Goal: Communication & Community: Share content

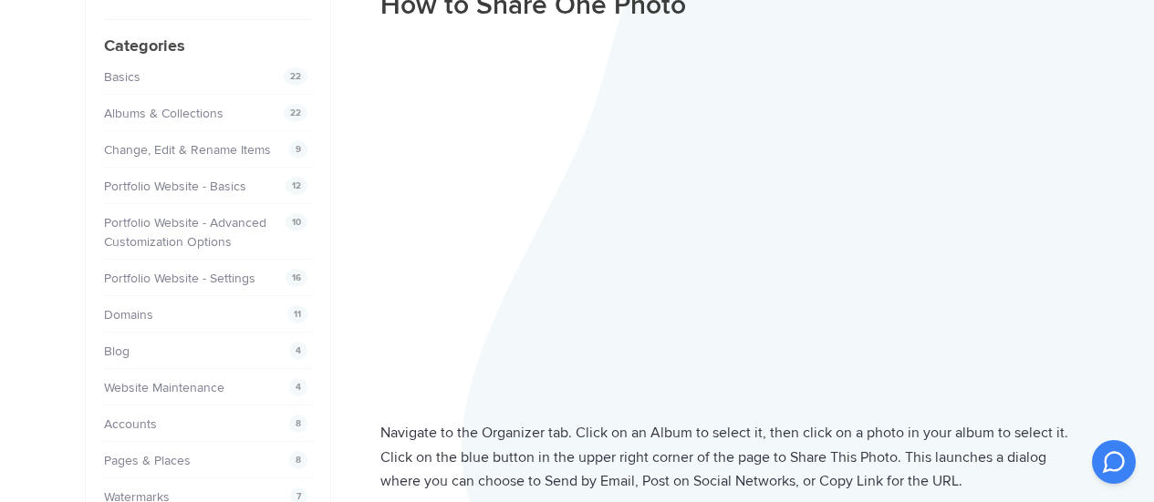
scroll to position [182, 0]
click at [720, 410] on div "Navigate to the Organizer tab. Click on an Album to select it, then click on a …" at bounding box center [724, 425] width 689 height 778
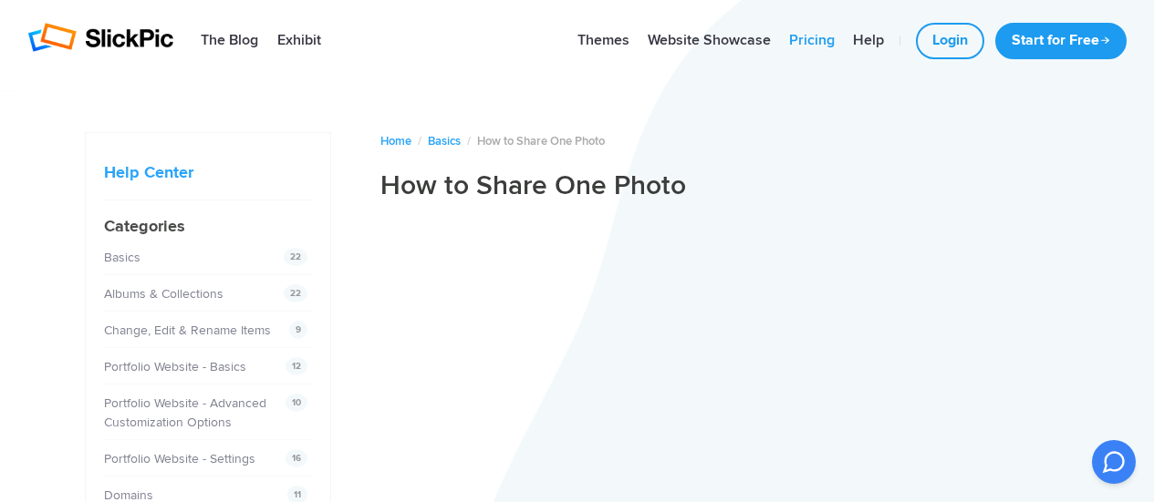
click at [795, 35] on link "Pricing" at bounding box center [812, 41] width 64 height 36
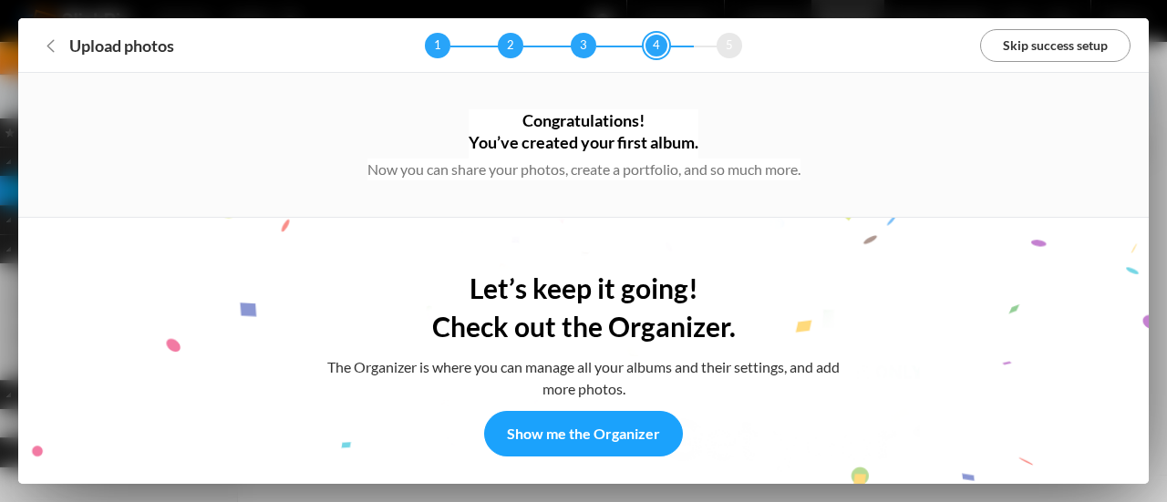
click at [1051, 47] on link "Skip success setup" at bounding box center [1055, 45] width 150 height 33
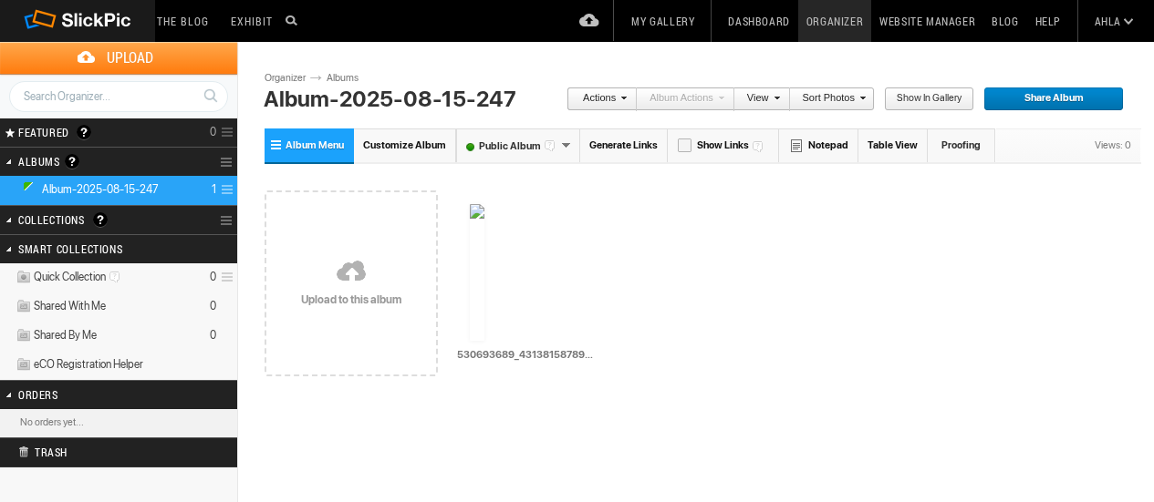
click at [1059, 104] on span "Share Album" at bounding box center [1047, 100] width 128 height 24
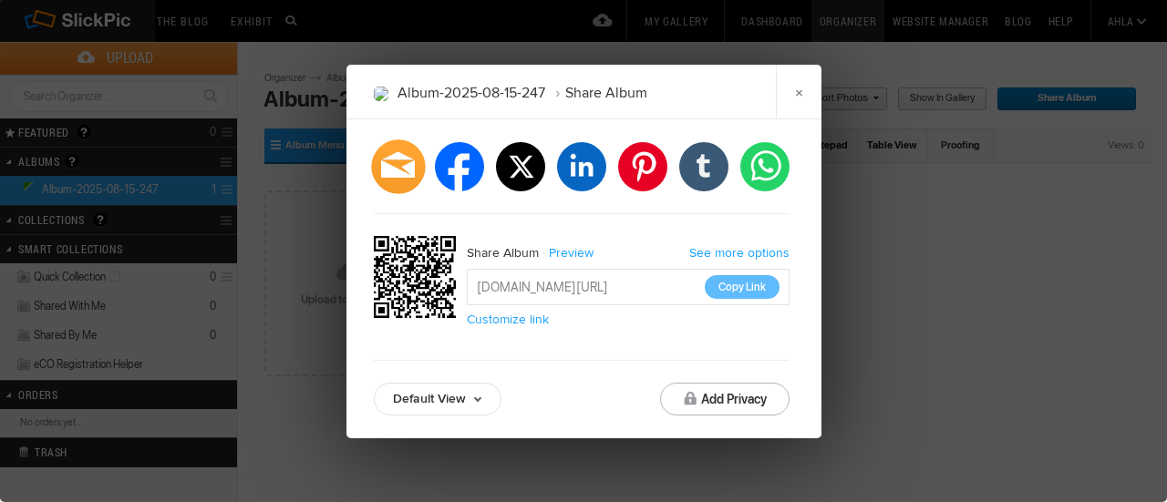
click at [383, 171] on div at bounding box center [398, 167] width 54 height 54
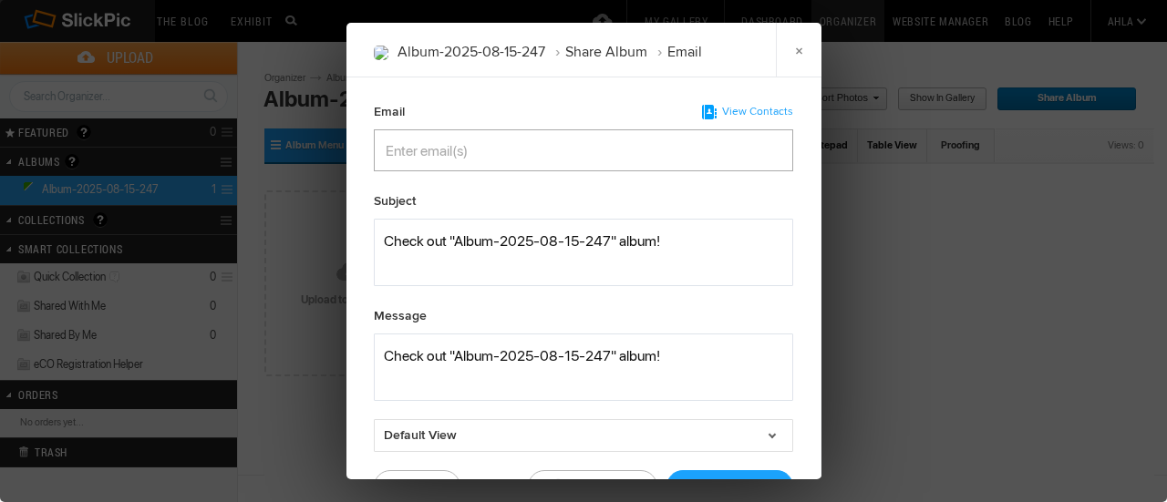
click at [490, 159] on input "Enter email(s)" at bounding box center [474, 150] width 177 height 40
type input "[EMAIL_ADDRESS][DOMAIN_NAME]"
click at [524, 265] on textarea at bounding box center [583, 252] width 419 height 67
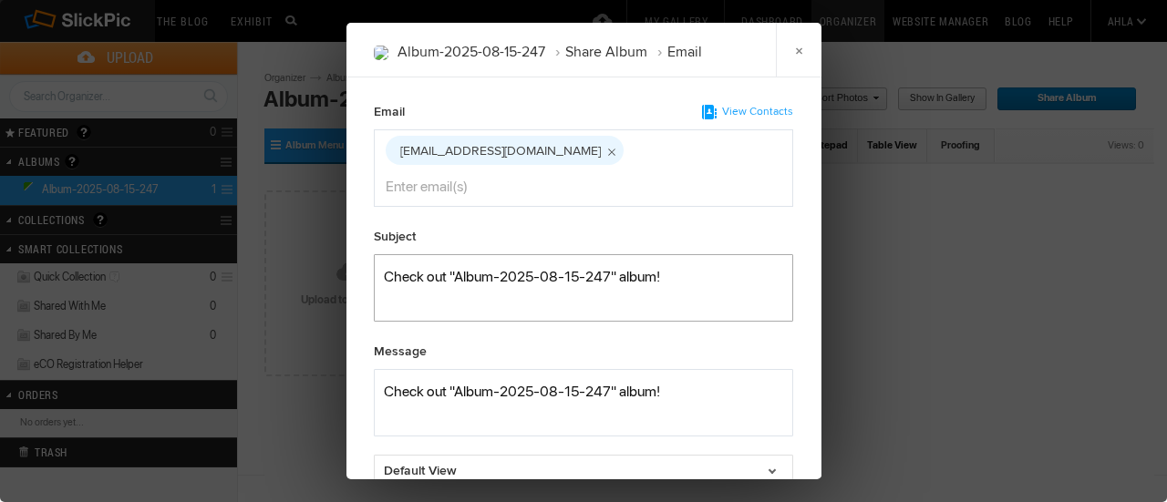
scroll to position [82, 0]
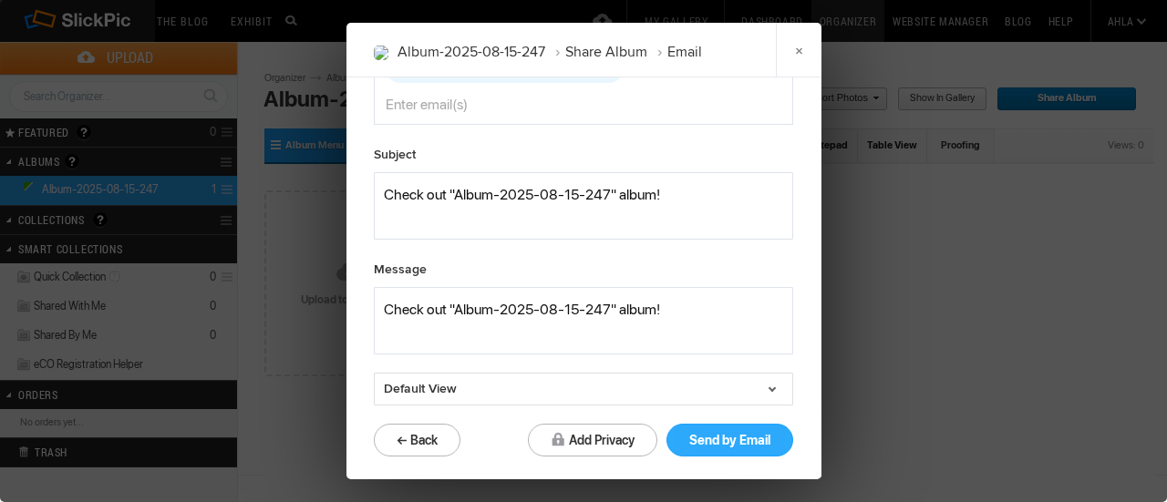
click at [718, 433] on button "Send by Email" at bounding box center [730, 440] width 127 height 33
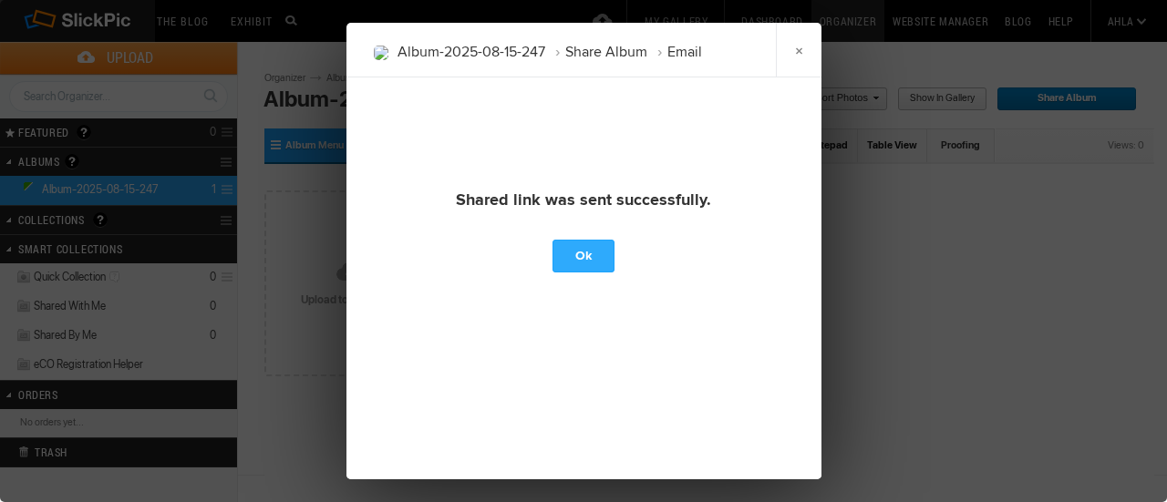
scroll to position [47, 0]
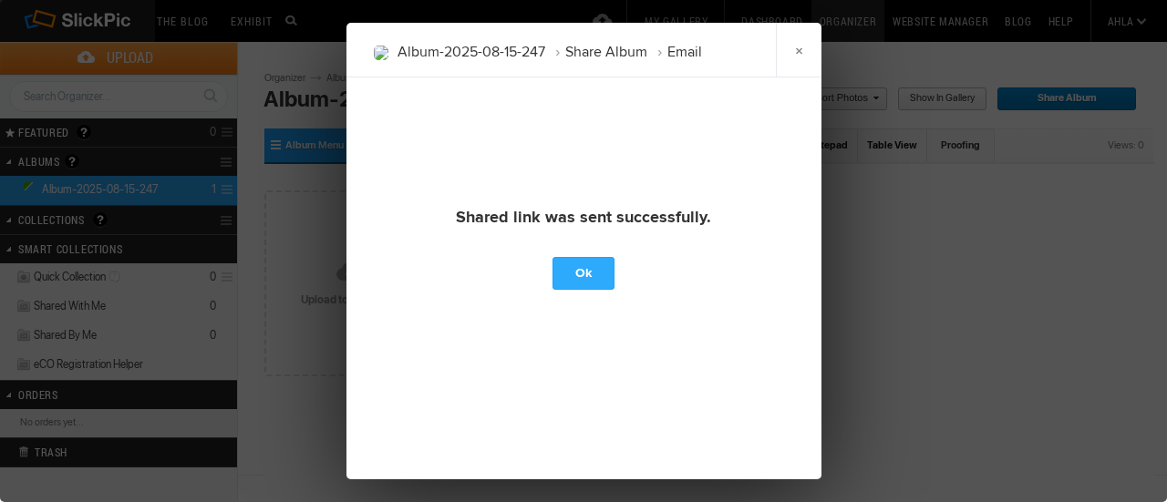
click at [579, 278] on link "Ok" at bounding box center [584, 273] width 62 height 33
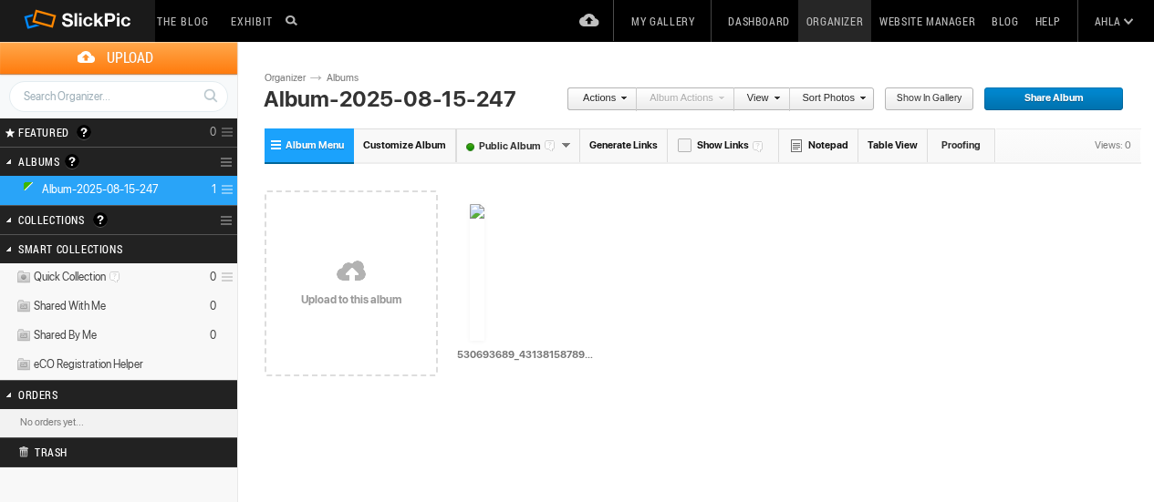
click at [1092, 100] on span "Share Album" at bounding box center [1047, 100] width 128 height 24
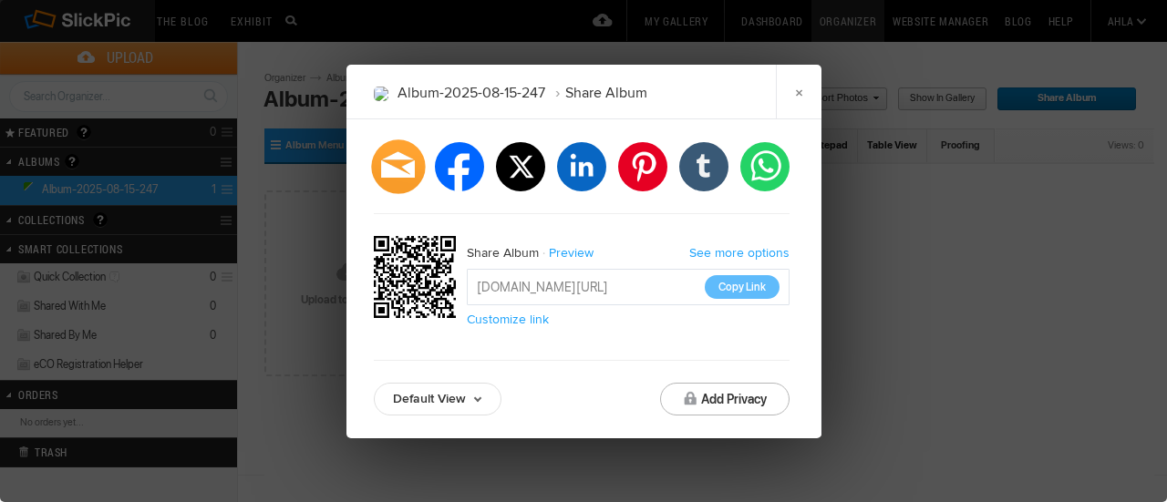
click at [397, 169] on div at bounding box center [398, 167] width 54 height 54
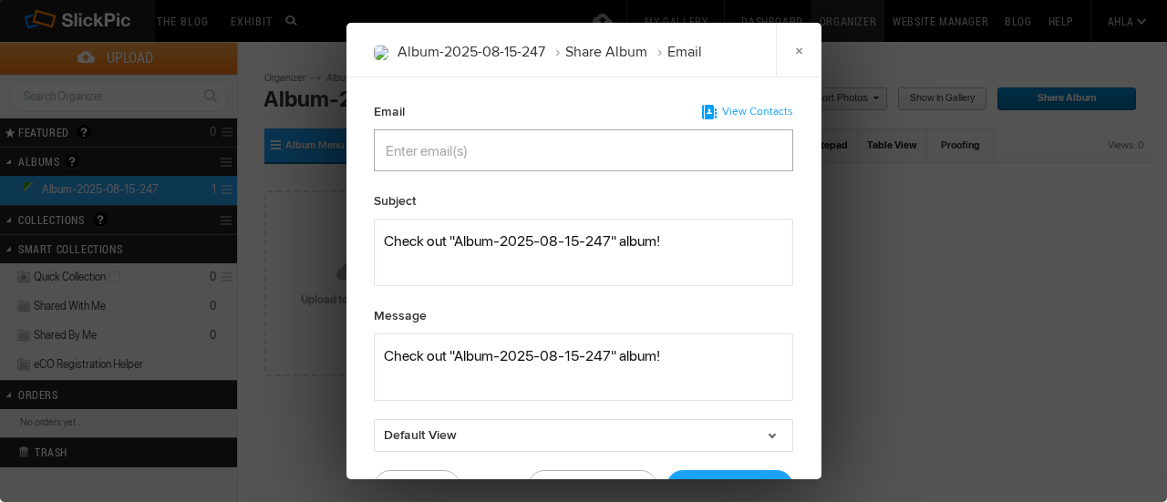
click at [495, 144] on input "Enter email(s)" at bounding box center [474, 150] width 177 height 40
type input "[EMAIL_ADDRESS][DOMAIN_NAME]"
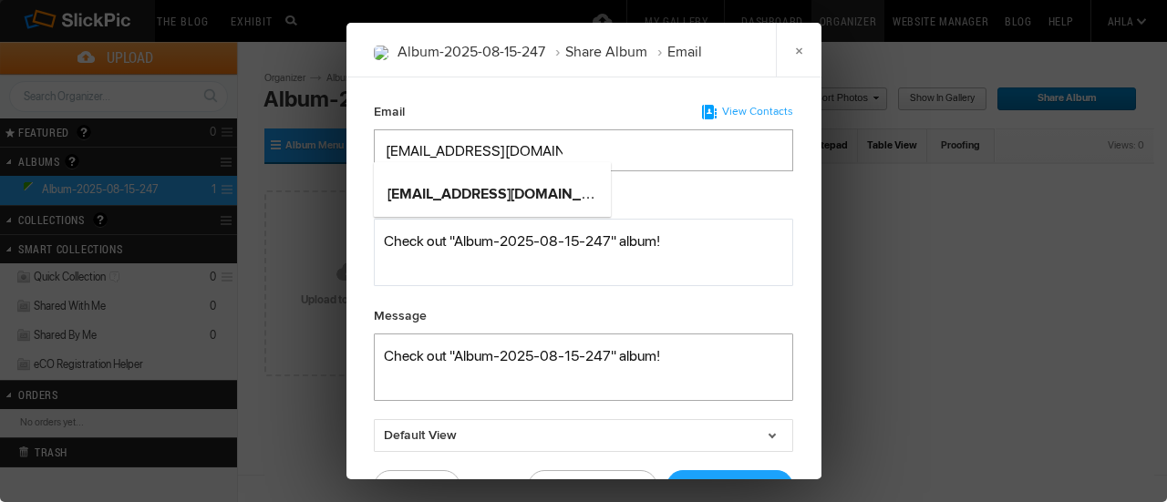
click at [550, 351] on textarea at bounding box center [583, 367] width 419 height 67
click at [529, 211] on div "[EMAIL_ADDRESS][DOMAIN_NAME]" at bounding box center [492, 190] width 237 height 44
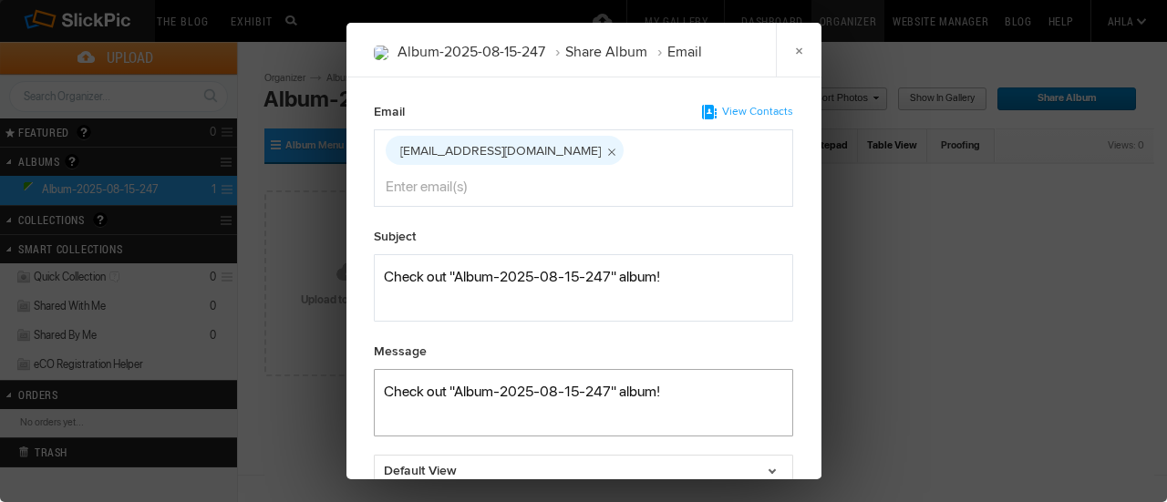
click at [544, 408] on textarea at bounding box center [583, 402] width 419 height 67
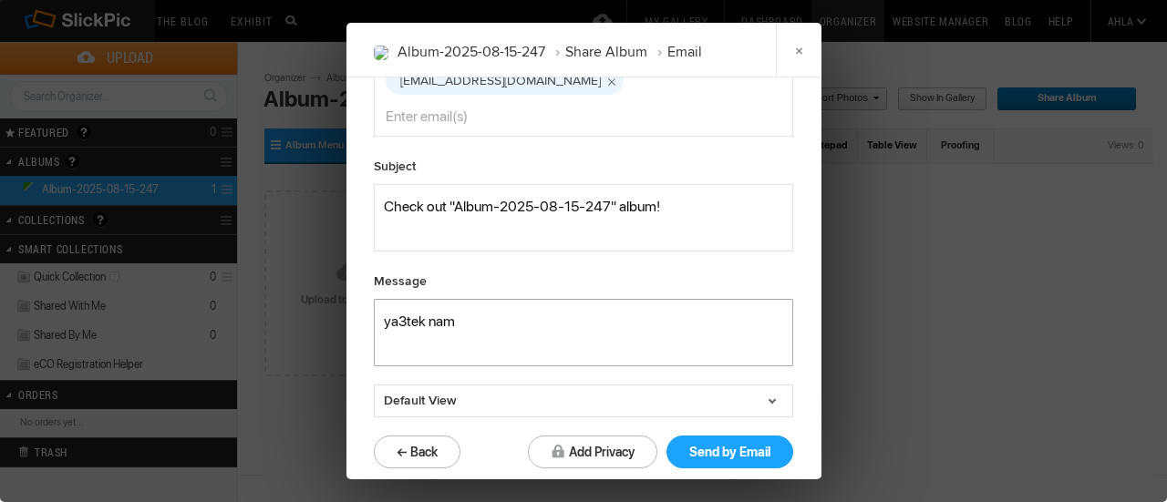
scroll to position [82, 0]
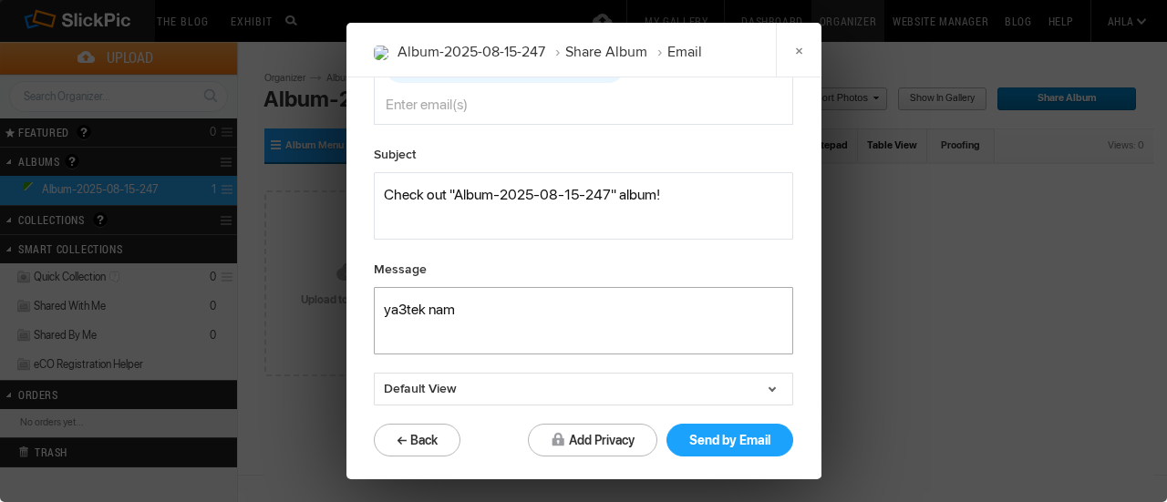
type textarea "ya3tek nam"
click at [519, 393] on link "Default View" at bounding box center [583, 389] width 419 height 33
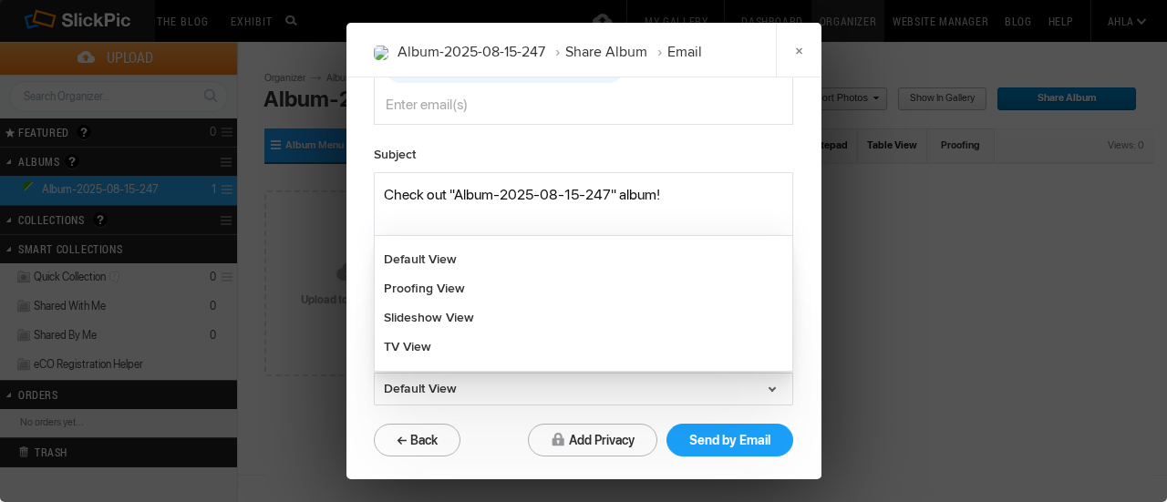
click at [740, 458] on div "Email View Contacts [EMAIL_ADDRESS][DOMAIN_NAME] Subject Message Default View D…" at bounding box center [584, 237] width 474 height 484
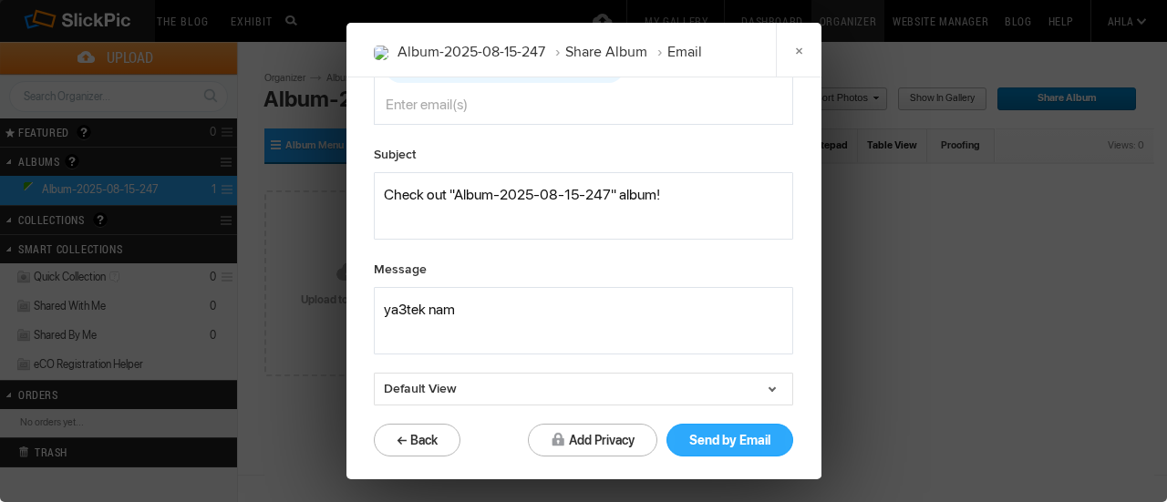
click at [743, 425] on button "Send by Email" at bounding box center [730, 440] width 127 height 33
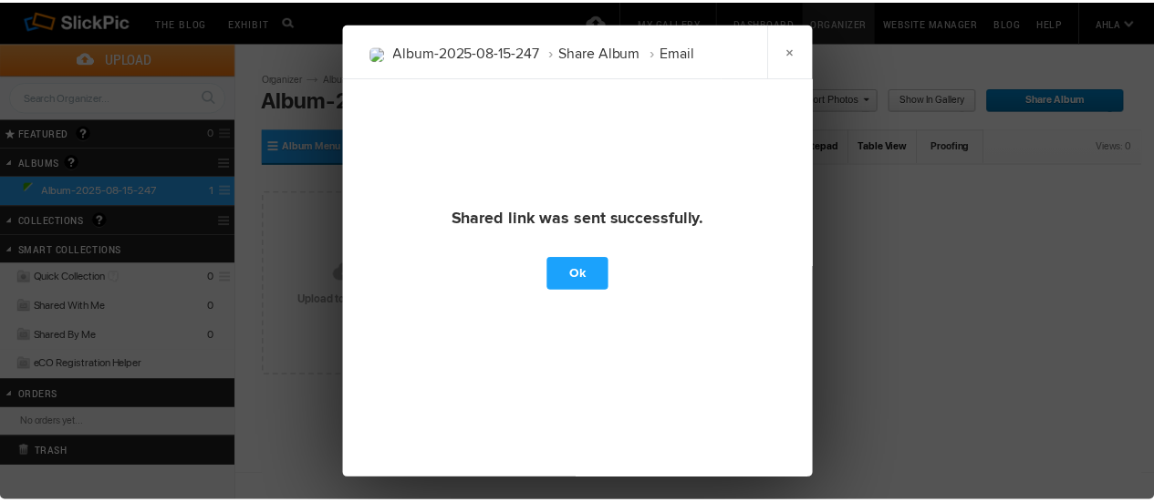
scroll to position [47, 0]
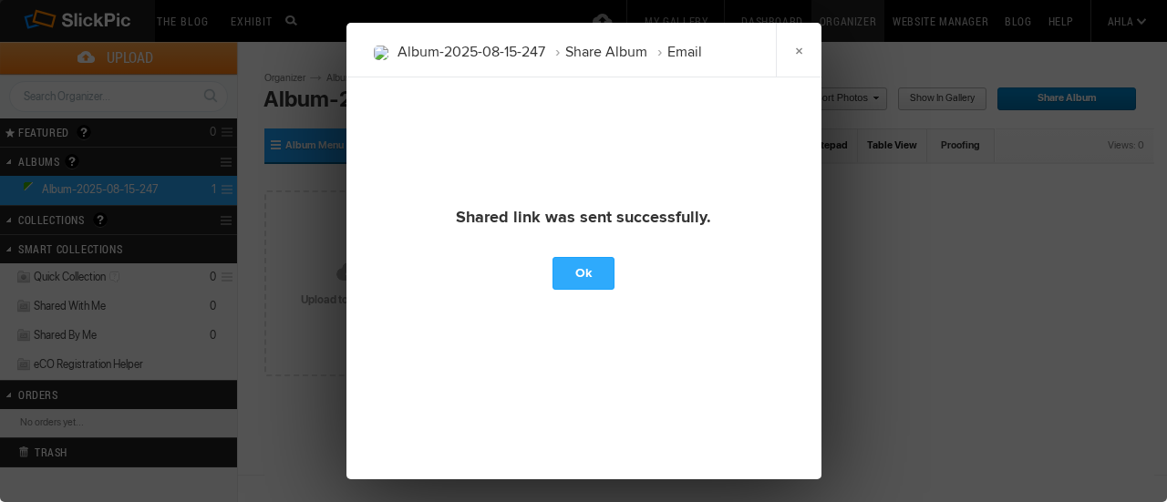
click at [578, 259] on link "Ok" at bounding box center [584, 273] width 62 height 33
